Goal: Use online tool/utility: Use online tool/utility

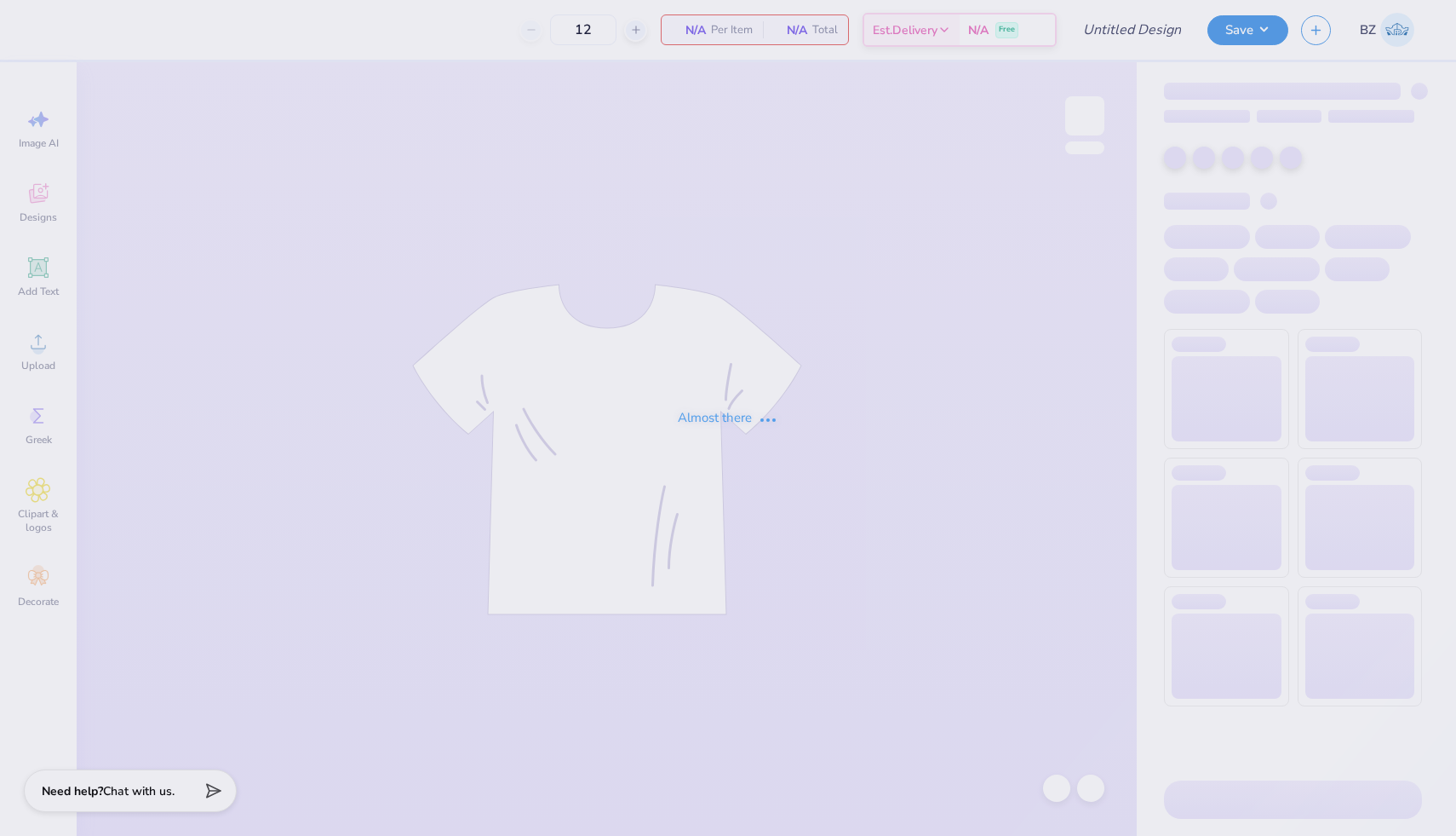
type input "zta tote"
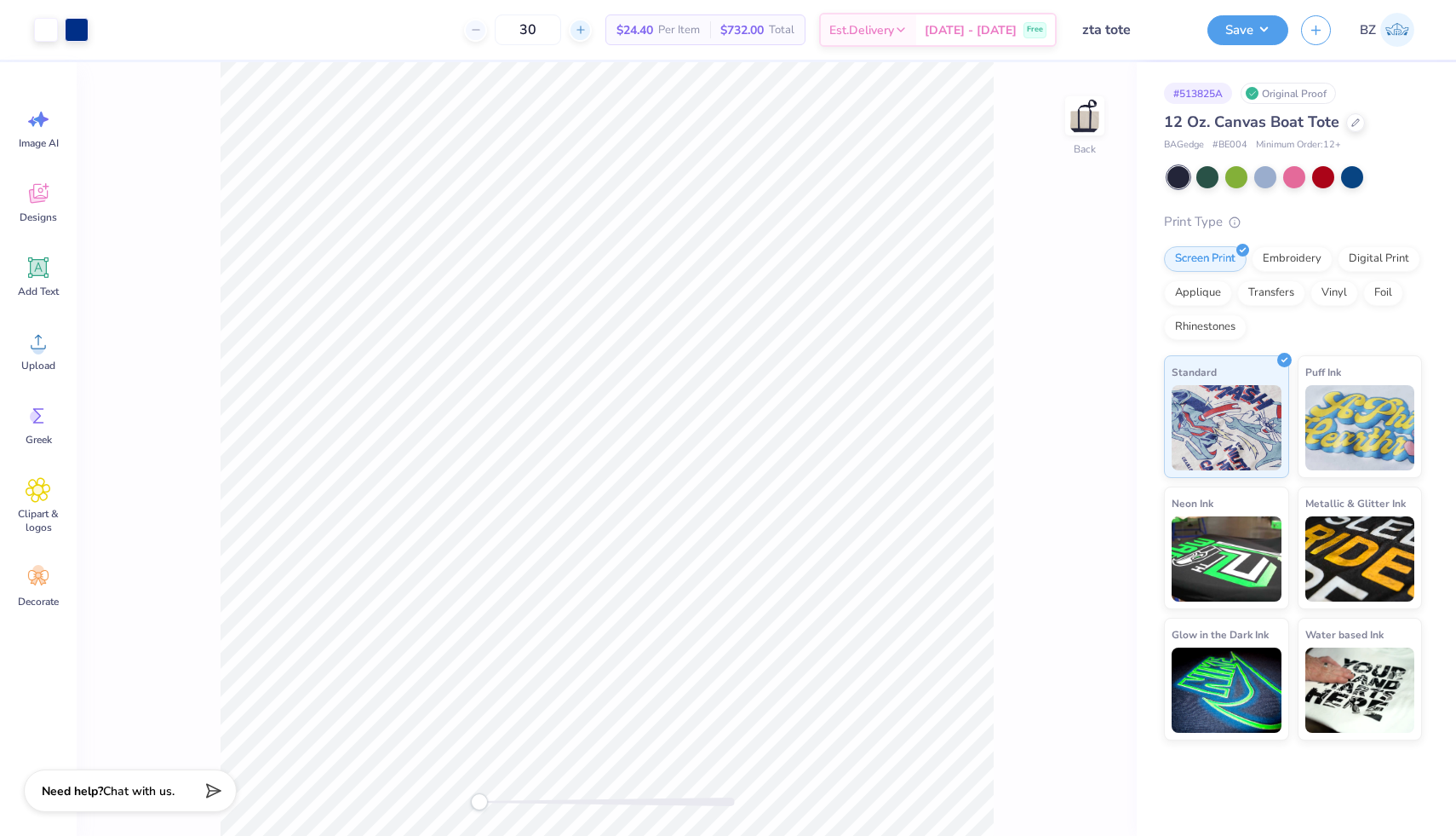
click at [587, 30] on icon at bounding box center [580, 30] width 11 height 11
click at [547, 32] on input "31" at bounding box center [527, 30] width 66 height 31
type input "25"
